Goal: Task Accomplishment & Management: Complete application form

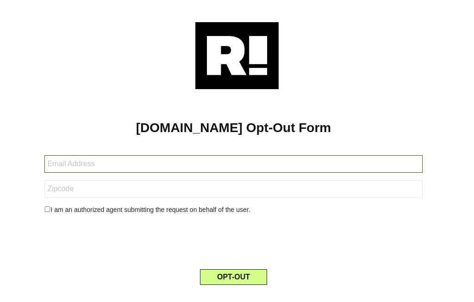
click at [119, 163] on input "text" at bounding box center [232, 164] width 377 height 18
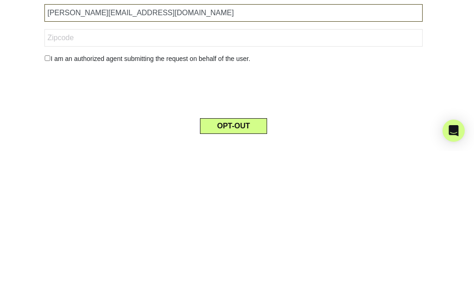
type input "[PERSON_NAME][EMAIL_ADDRESS][DOMAIN_NAME]"
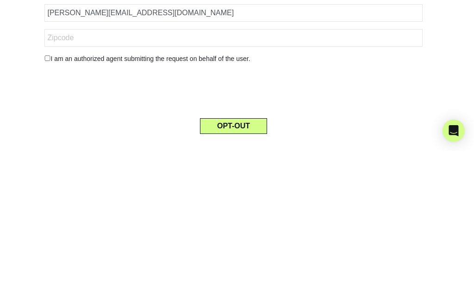
click at [50, 207] on input "checkbox" at bounding box center [47, 210] width 6 height 6
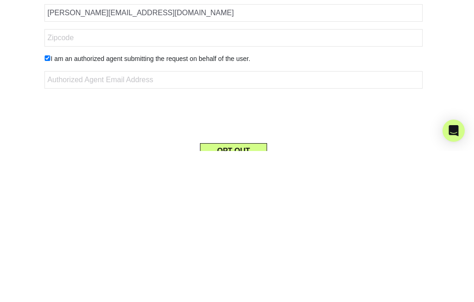
scroll to position [32, 0]
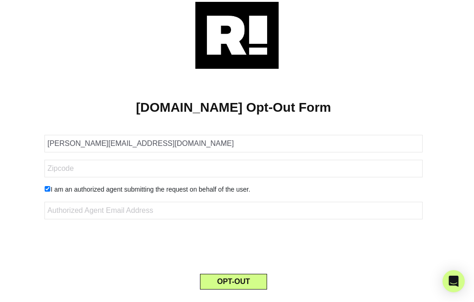
click at [55, 185] on div "I am an authorized agent submitting the request on behalf of the user." at bounding box center [232, 190] width 391 height 10
click at [50, 187] on input "checkbox" at bounding box center [47, 190] width 6 height 6
checkbox input "false"
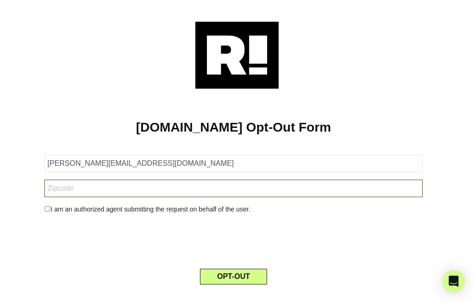
click at [113, 180] on input "text" at bounding box center [232, 189] width 377 height 18
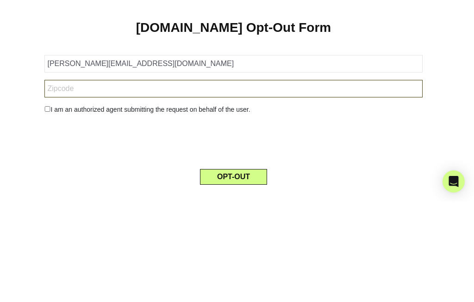
type input "94546"
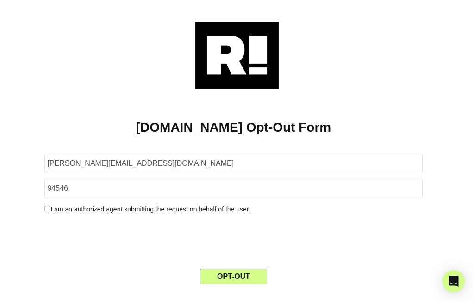
click at [251, 270] on button "OPT-OUT" at bounding box center [233, 278] width 67 height 16
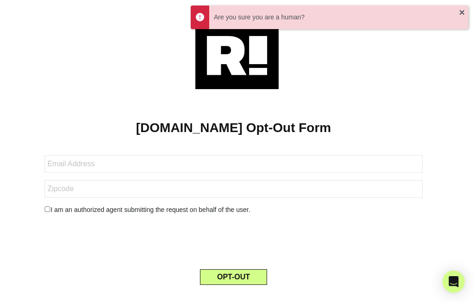
scroll to position [107, 0]
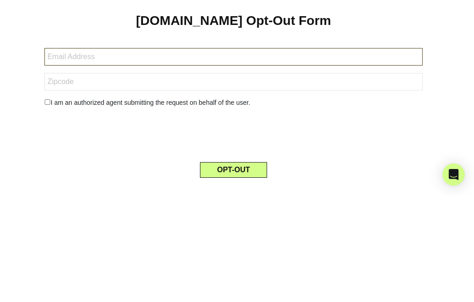
type input "[EMAIL_ADDRESS][DOMAIN_NAME]"
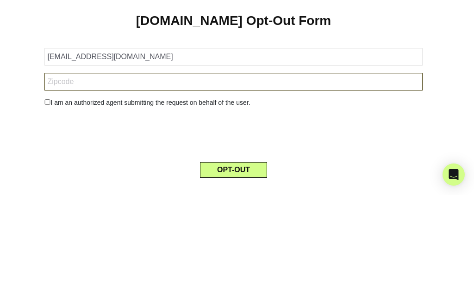
type input "94546"
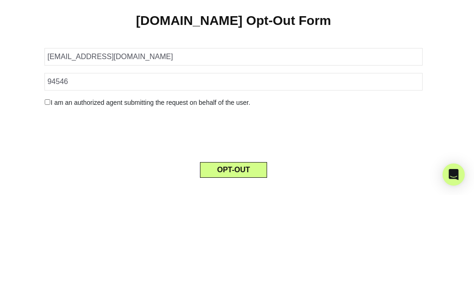
scroll to position [32, 0]
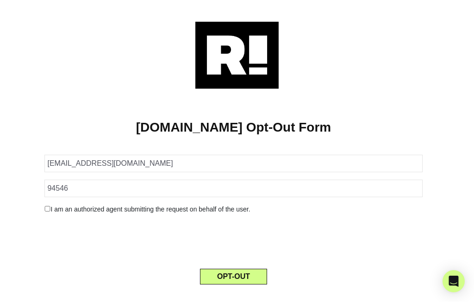
click at [251, 270] on button "OPT-OUT" at bounding box center [233, 278] width 67 height 16
